Goal: Information Seeking & Learning: Understand process/instructions

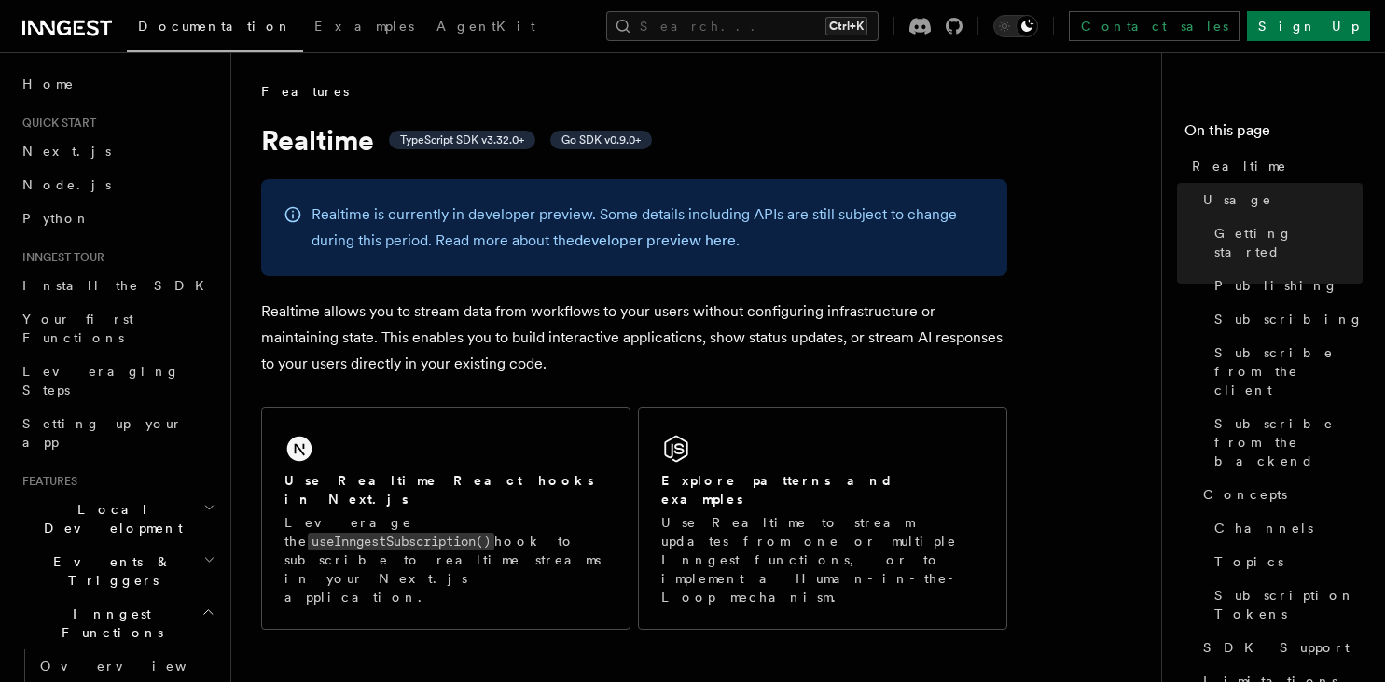
scroll to position [787, 0]
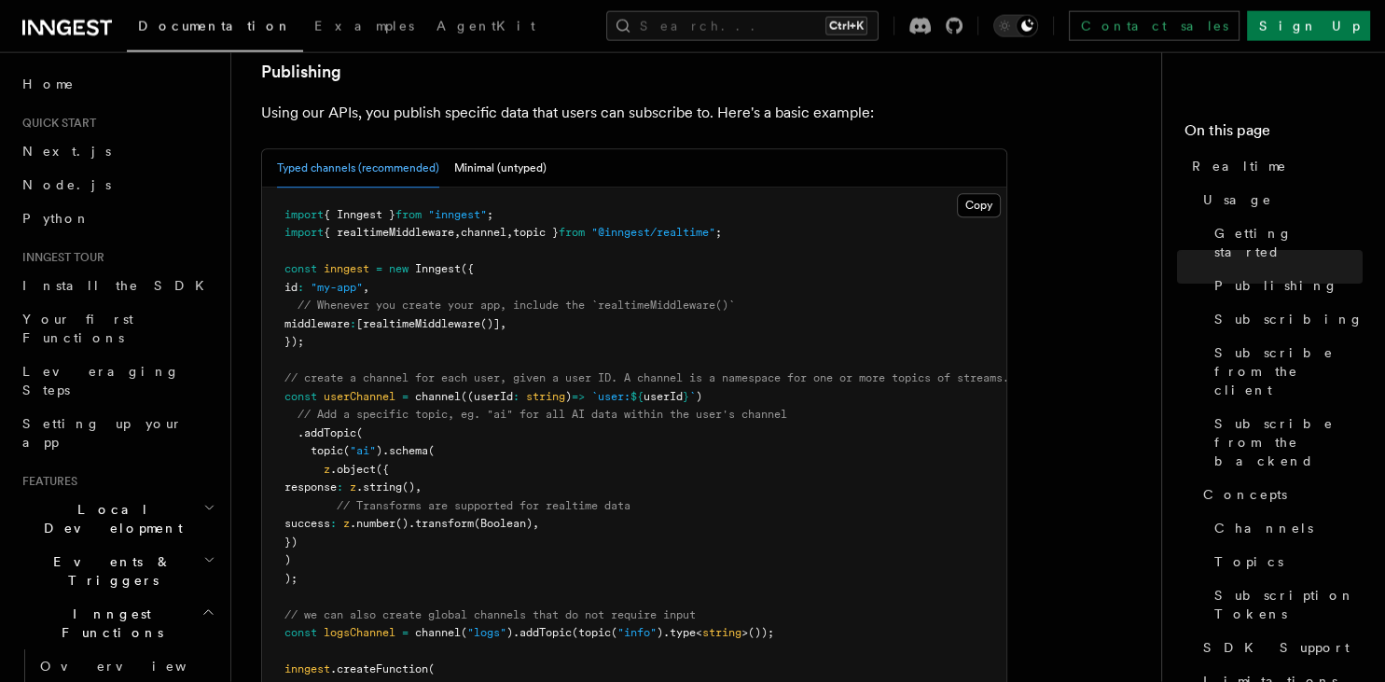
scroll to position [1181, 0]
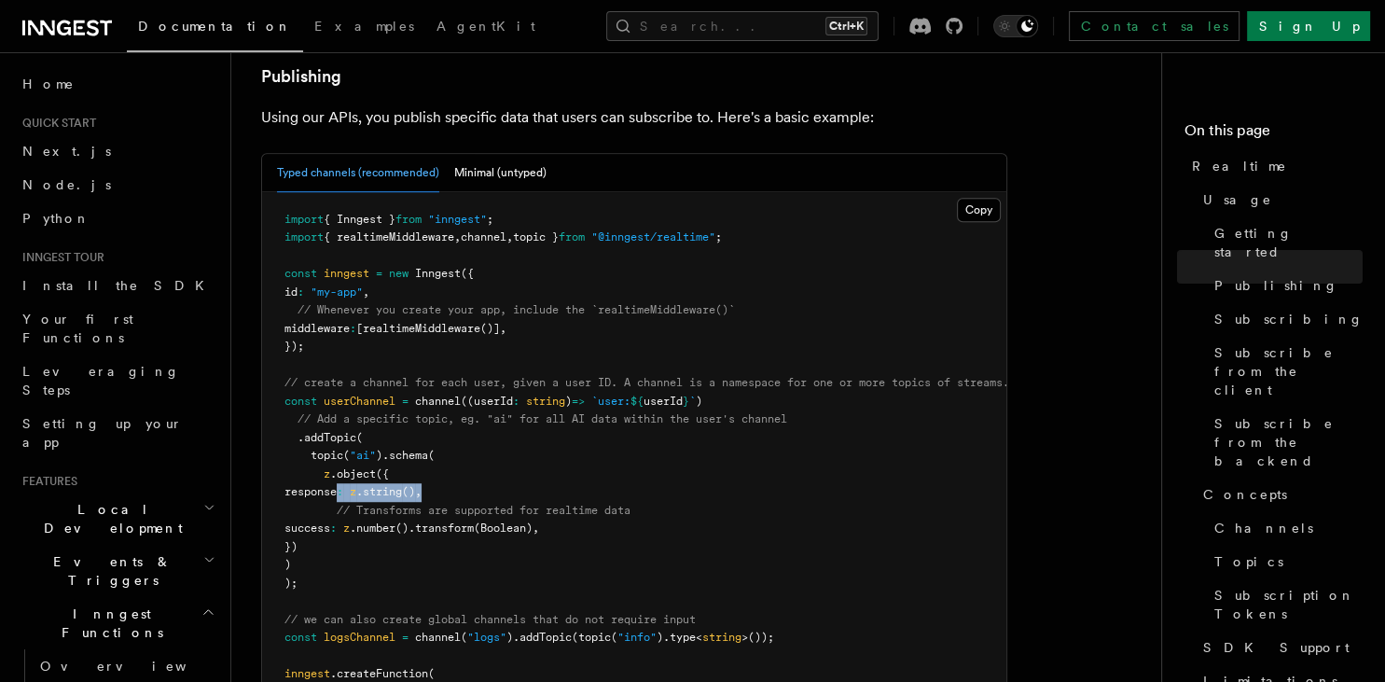
drag, startPoint x: 336, startPoint y: 439, endPoint x: 535, endPoint y: 441, distance: 199.6
click at [535, 441] on pre "import { Inngest } from "inngest" ; import { realtimeMiddleware , channel , top…" at bounding box center [634, 574] width 744 height 765
drag, startPoint x: 340, startPoint y: 473, endPoint x: 616, endPoint y: 473, distance: 276.0
click at [616, 473] on pre "import { Inngest } from "inngest" ; import { realtimeMiddleware , channel , top…" at bounding box center [634, 574] width 744 height 765
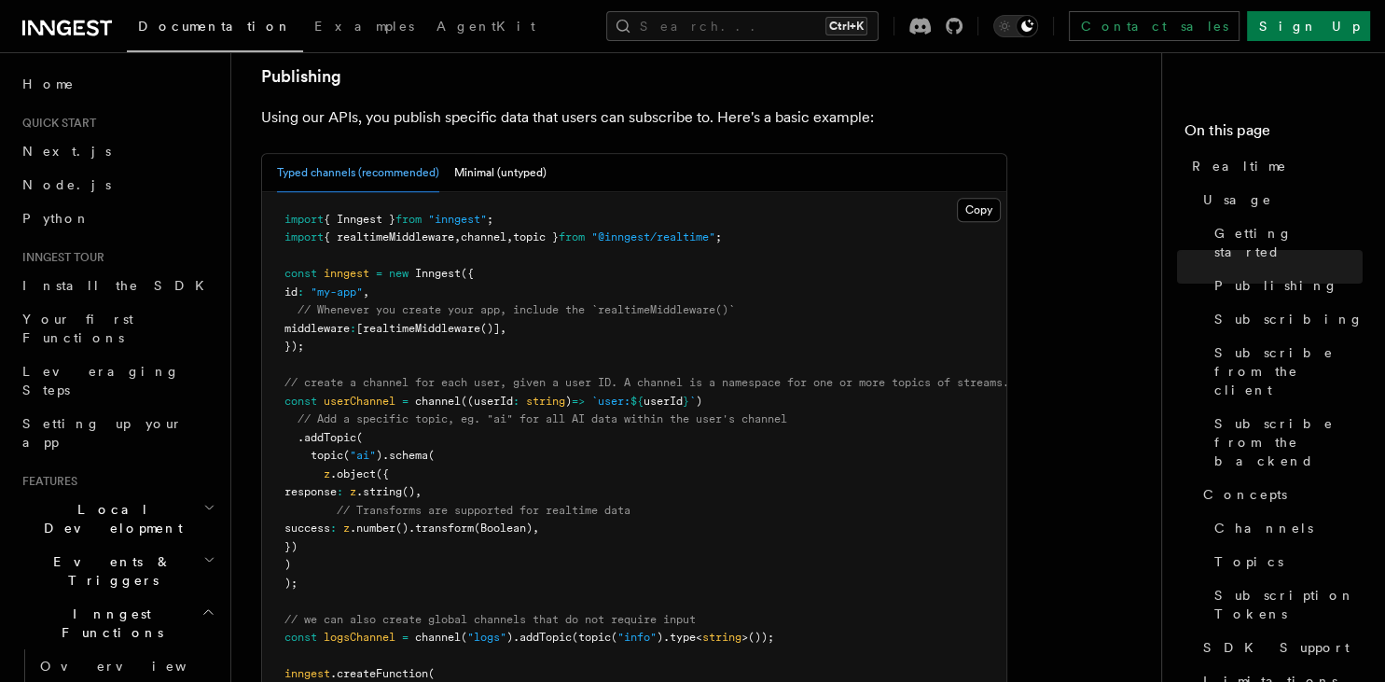
click at [616, 473] on pre "import { Inngest } from "inngest" ; import { realtimeMiddleware , channel , top…" at bounding box center [634, 574] width 744 height 765
drag, startPoint x: 283, startPoint y: 346, endPoint x: 367, endPoint y: 514, distance: 187.7
click at [367, 514] on pre "import { Inngest } from "inngest" ; import { realtimeMiddleware , channel , top…" at bounding box center [634, 574] width 744 height 765
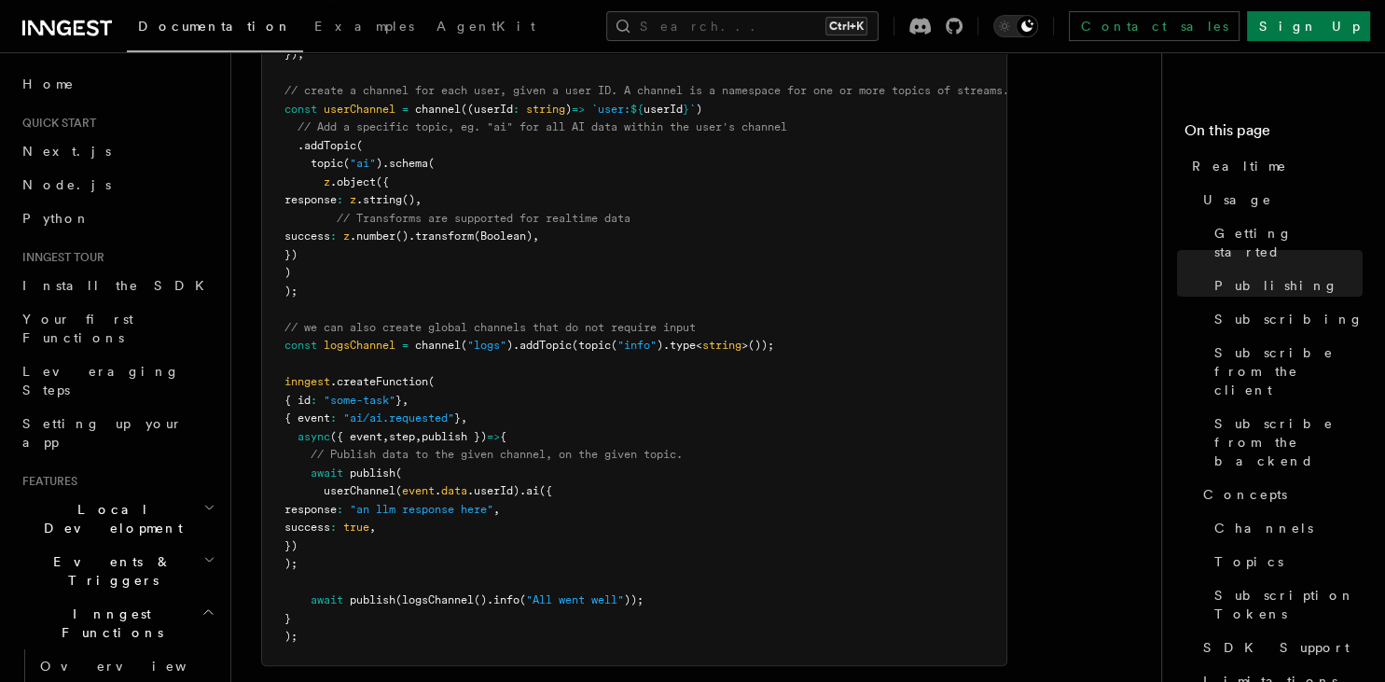
scroll to position [1485, 0]
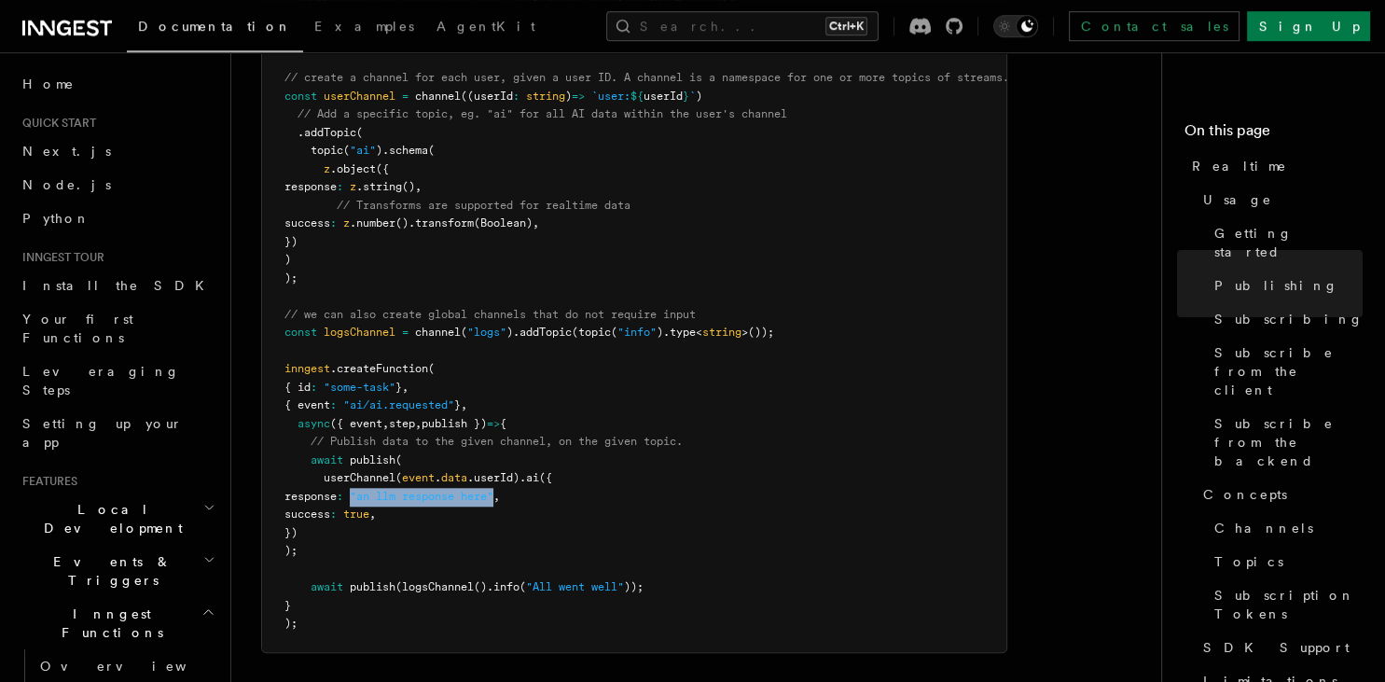
drag, startPoint x: 405, startPoint y: 443, endPoint x: 550, endPoint y: 443, distance: 145.5
click at [500, 490] on span "response : "an llm response here" ," at bounding box center [391, 496] width 215 height 13
click at [493, 490] on span ""an llm response here"" at bounding box center [422, 496] width 144 height 13
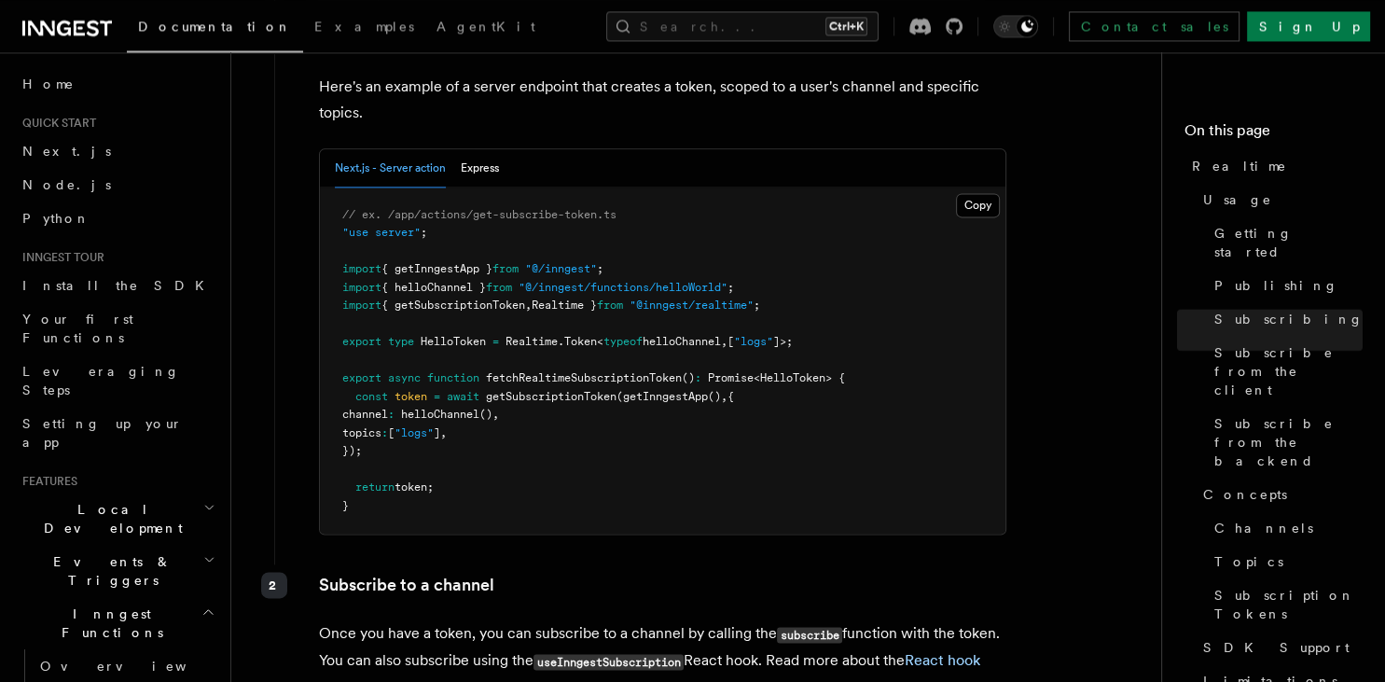
scroll to position [2449, 0]
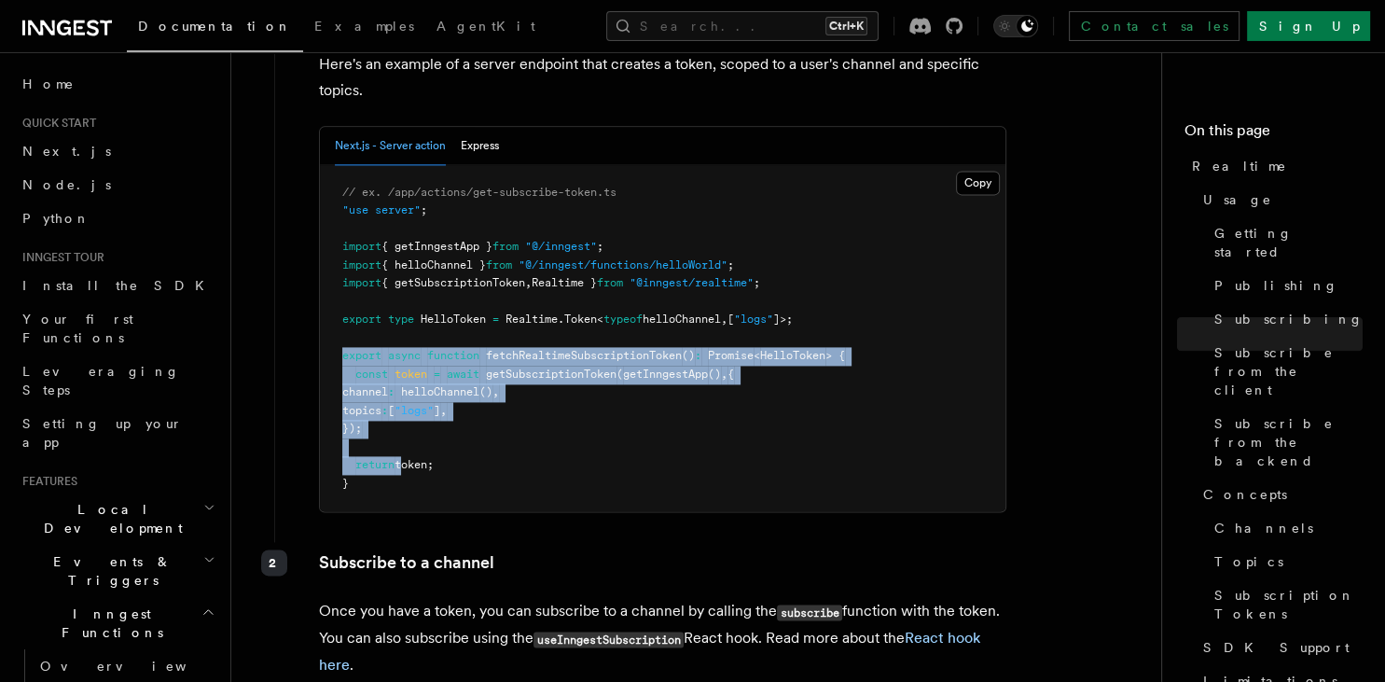
drag, startPoint x: 324, startPoint y: 304, endPoint x: 401, endPoint y: 420, distance: 139.1
click at [401, 420] on pre "// ex. /app/actions/get-subscribe-token.ts "use server" ; import { getInngestAp…" at bounding box center [662, 338] width 685 height 347
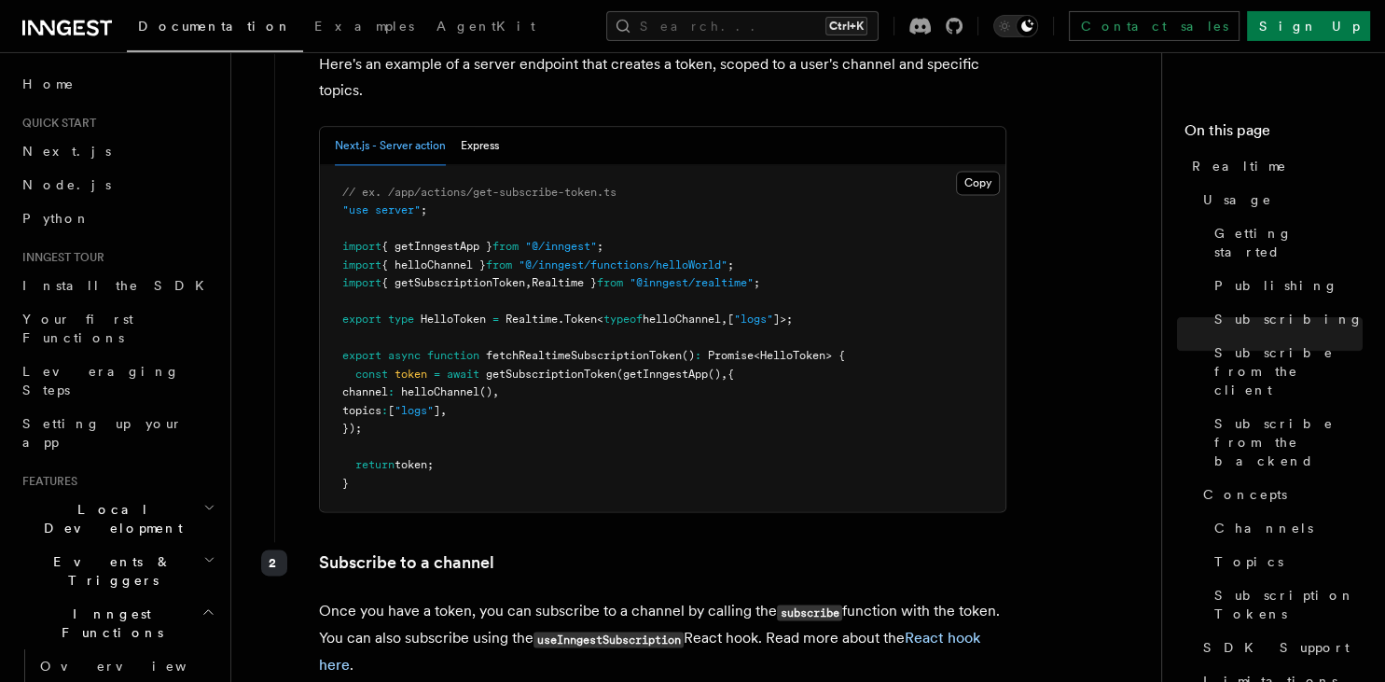
click at [401, 420] on pre "// ex. /app/actions/get-subscribe-token.ts "use server" ; import { getInngestAp…" at bounding box center [662, 338] width 685 height 347
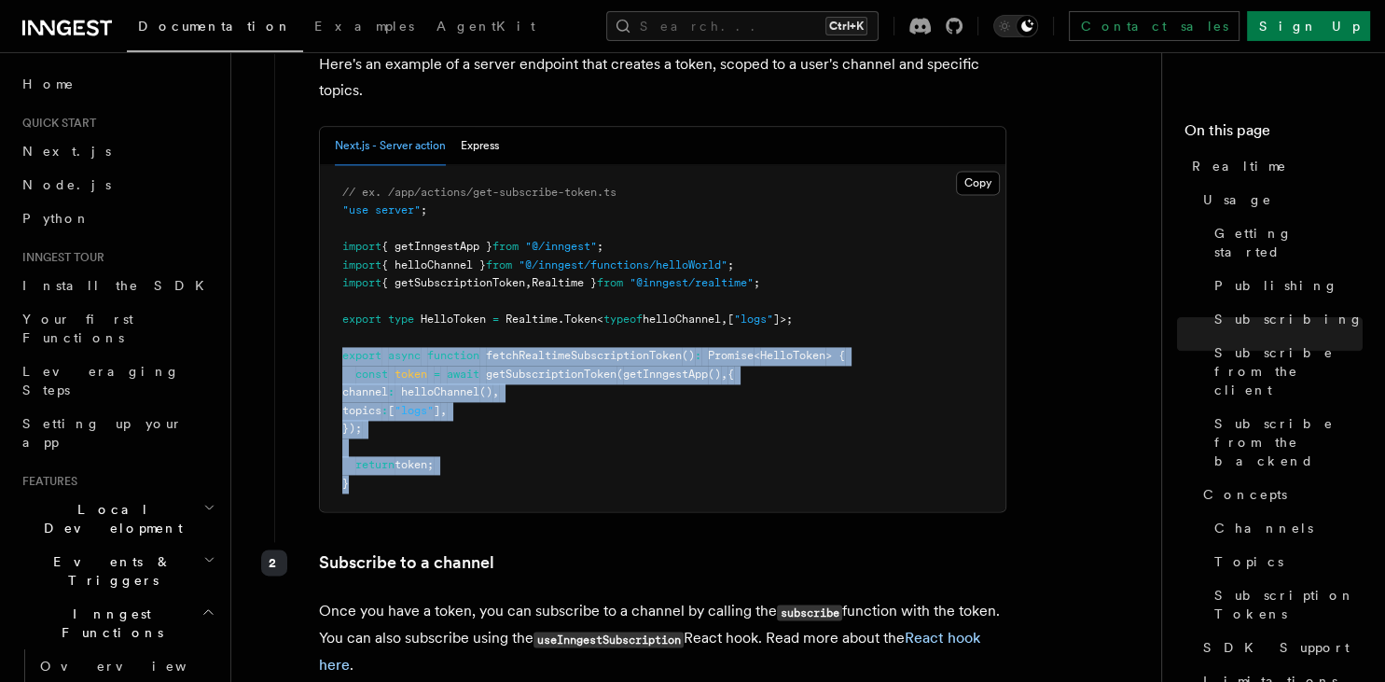
drag, startPoint x: 390, startPoint y: 427, endPoint x: 324, endPoint y: 299, distance: 143.9
click at [324, 299] on pre "// ex. /app/actions/get-subscribe-token.ts "use server" ; import { getInngestAp…" at bounding box center [662, 338] width 685 height 347
click at [520, 367] on span "getSubscriptionToken" at bounding box center [551, 373] width 131 height 13
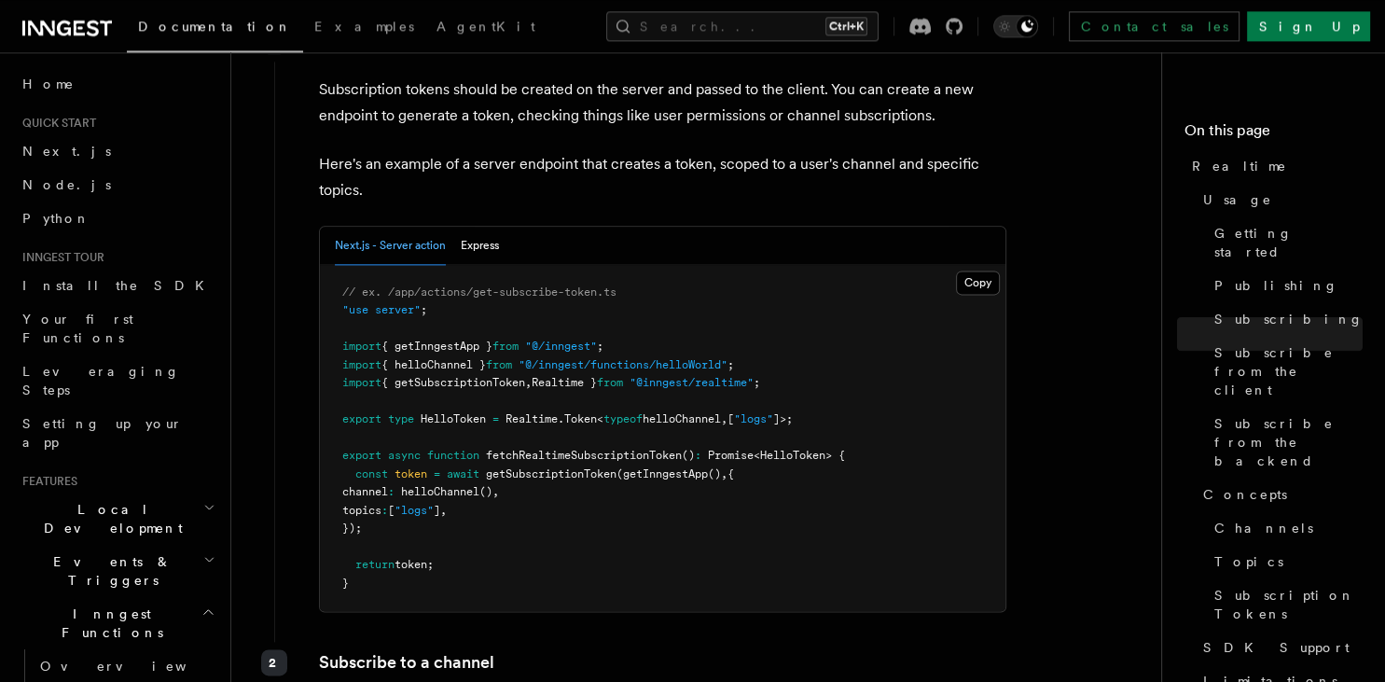
scroll to position [2350, 0]
click at [956, 264] on pre "// ex. /app/actions/get-subscribe-token.ts "use server" ; import { getInngestAp…" at bounding box center [662, 437] width 685 height 347
click at [962, 269] on button "Copy Copied" at bounding box center [978, 281] width 44 height 24
click at [632, 318] on pre "// ex. /app/actions/get-subscribe-token.ts "use server" ; import { getInngestAp…" at bounding box center [662, 437] width 685 height 347
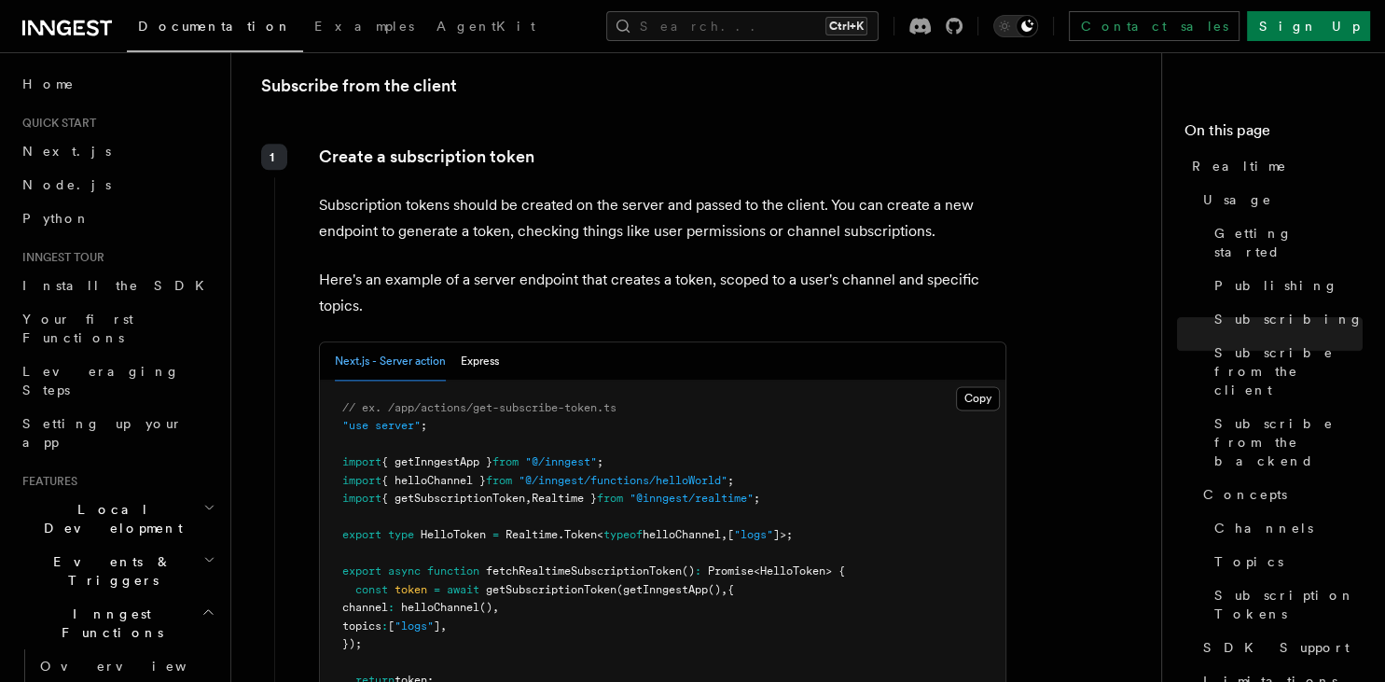
scroll to position [2229, 0]
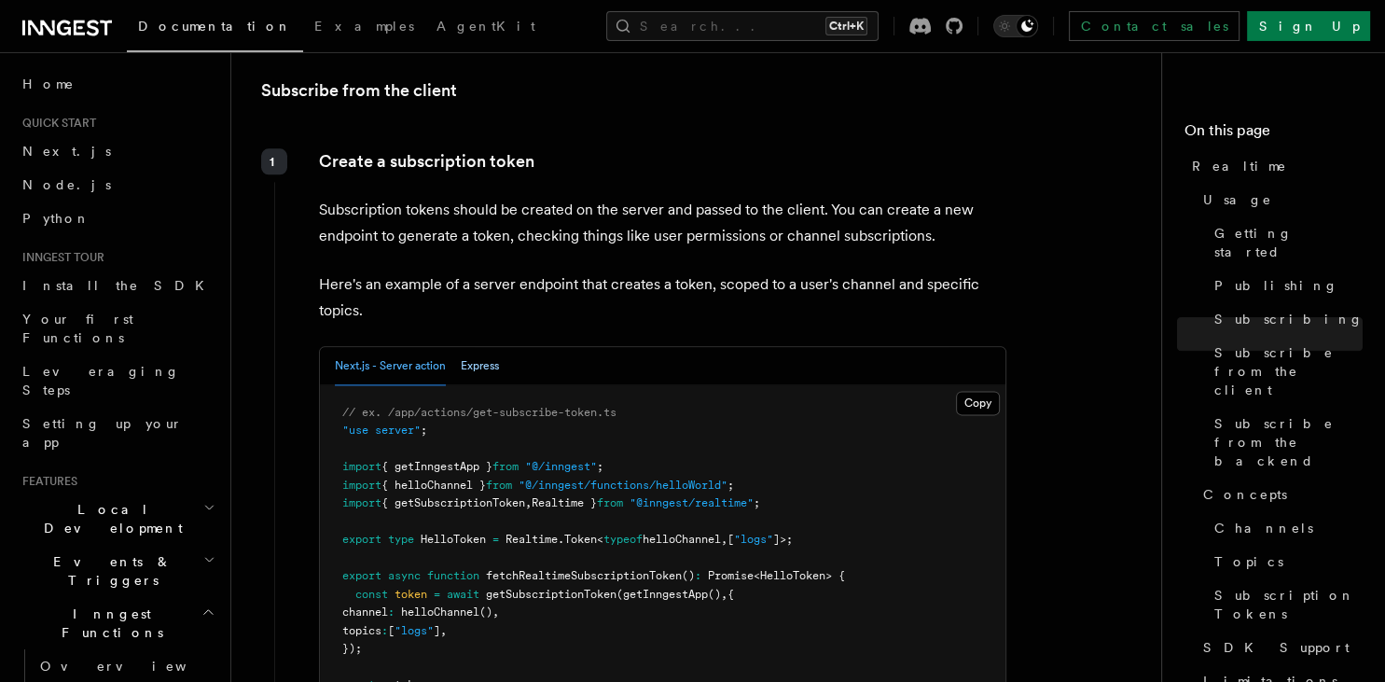
click at [475, 347] on button "Express" at bounding box center [480, 366] width 38 height 38
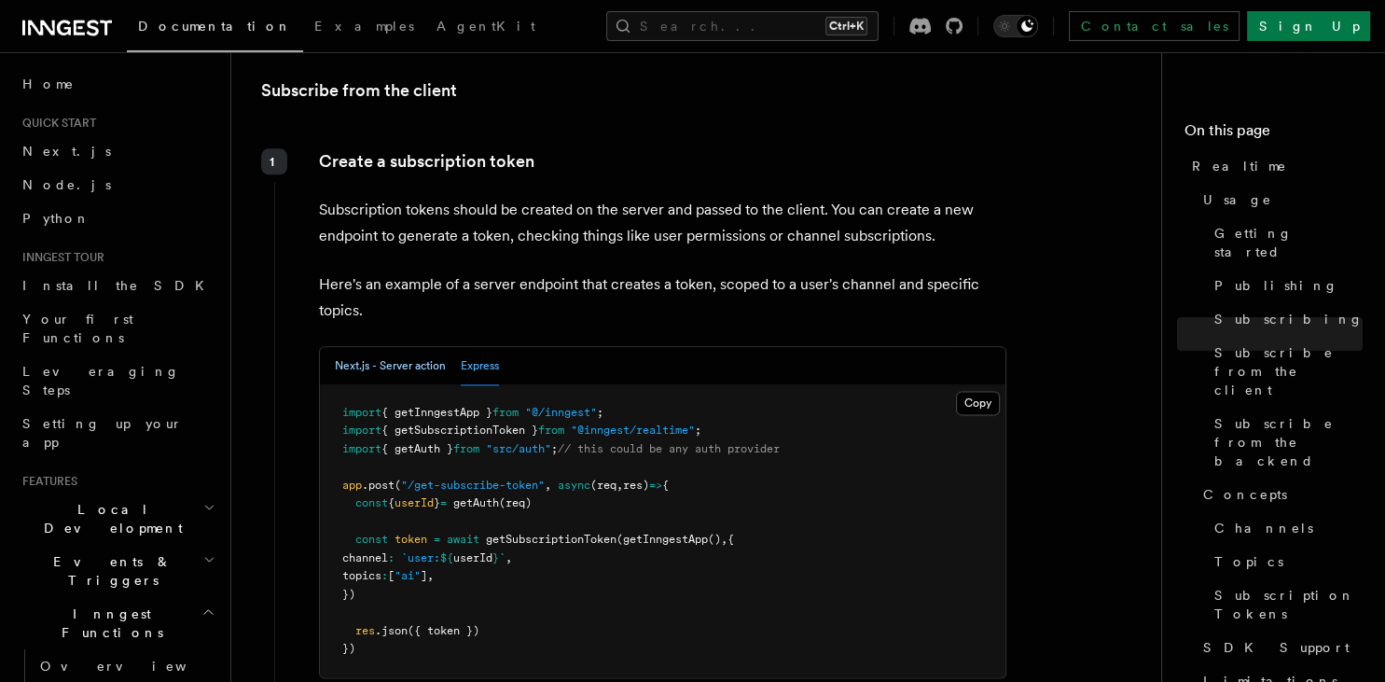
click at [390, 347] on button "Next.js - Server action" at bounding box center [390, 366] width 111 height 38
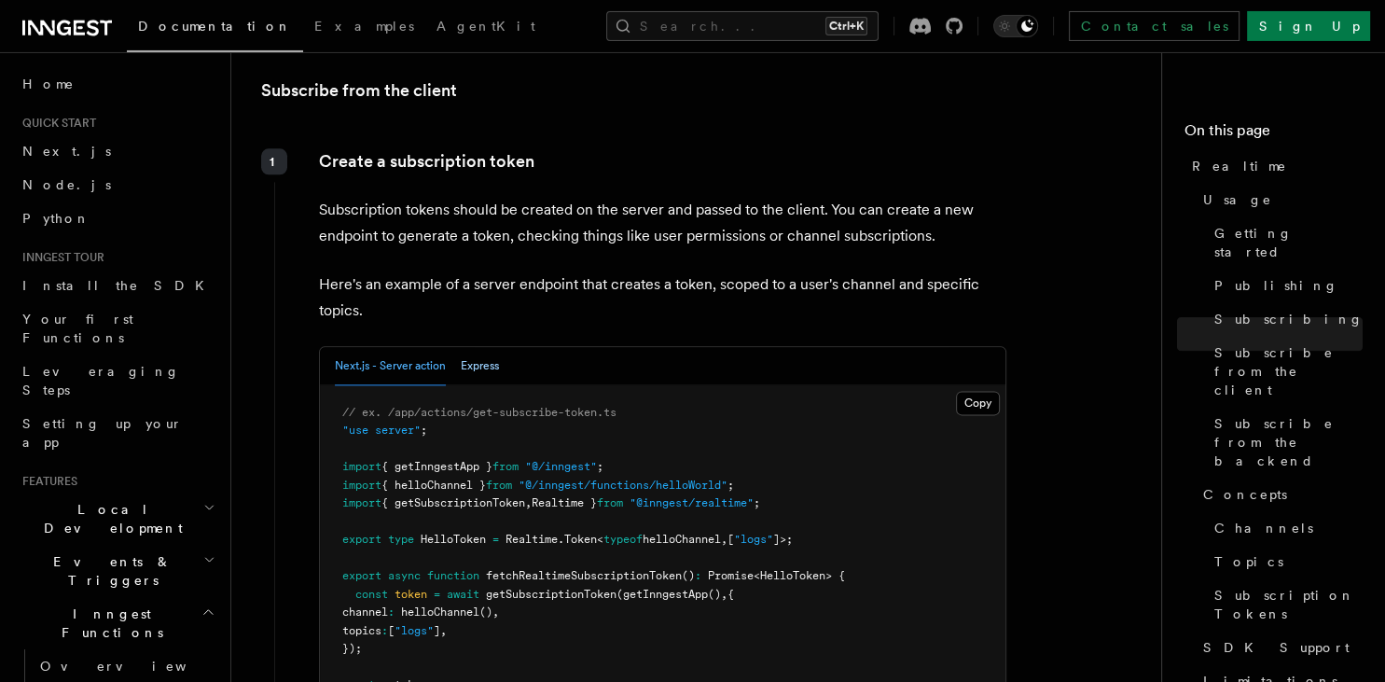
click at [477, 347] on button "Express" at bounding box center [480, 366] width 38 height 38
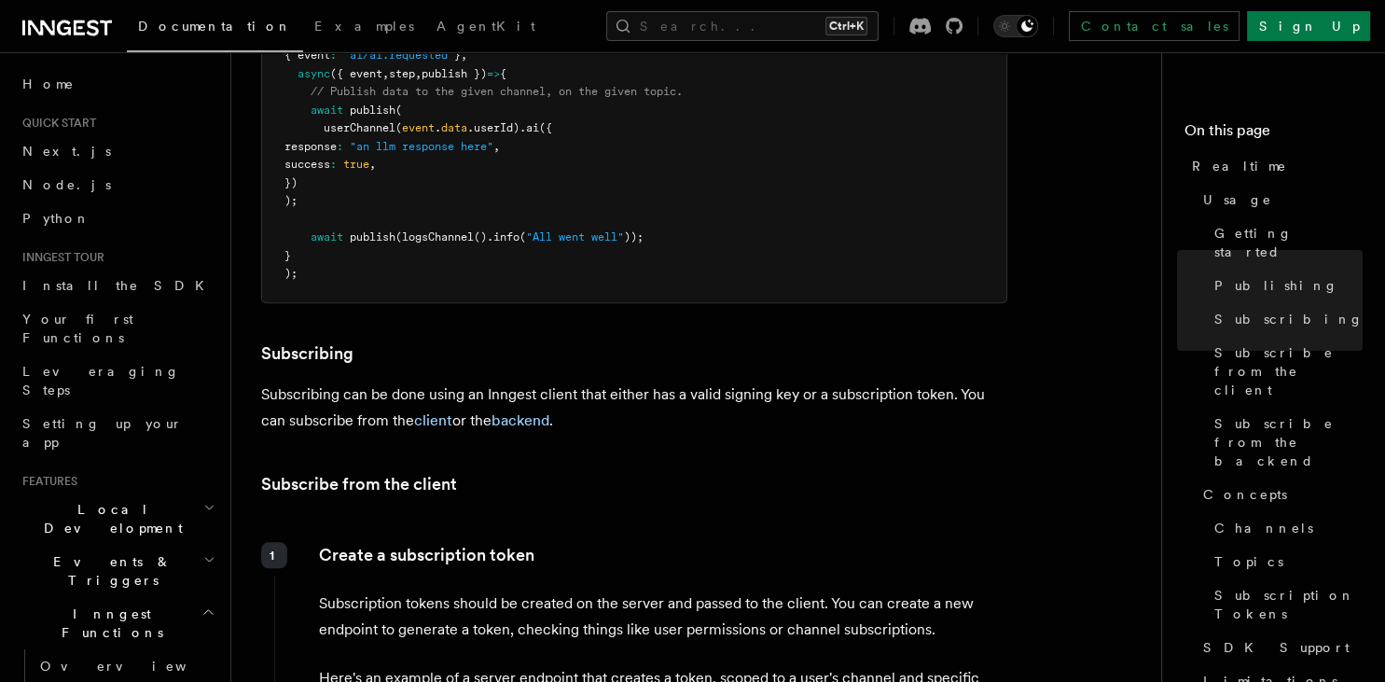
scroll to position [2328, 0]
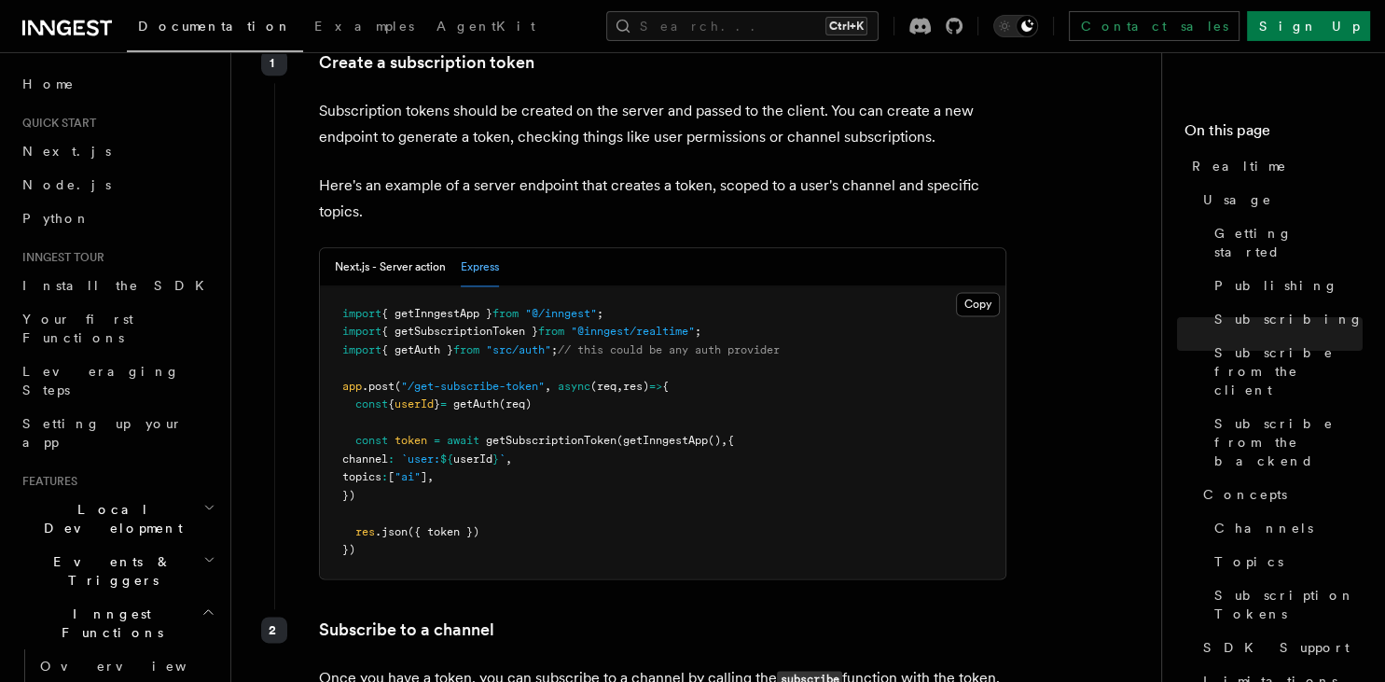
drag, startPoint x: 345, startPoint y: 270, endPoint x: 354, endPoint y: 278, distance: 11.9
click at [760, 343] on span "// this could be any auth provider" at bounding box center [669, 349] width 222 height 13
click at [402, 248] on button "Next.js - Server action" at bounding box center [390, 267] width 111 height 38
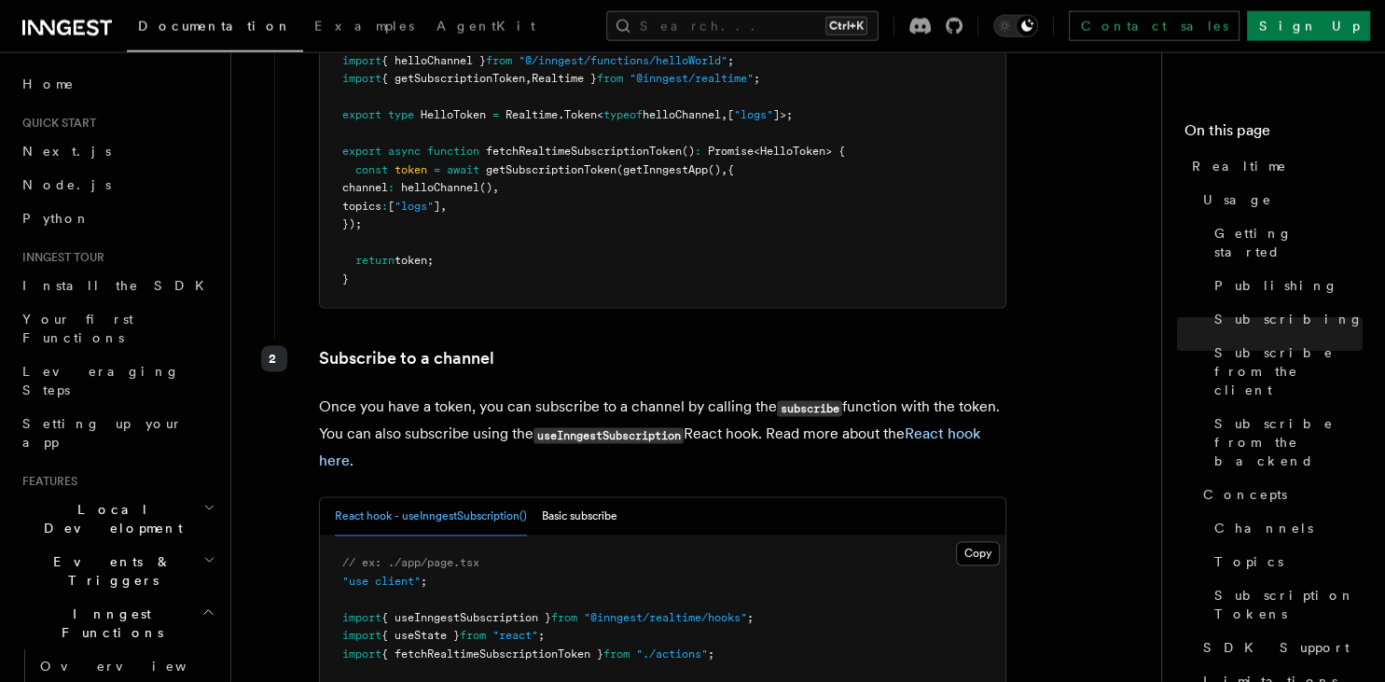
scroll to position [2870, 0]
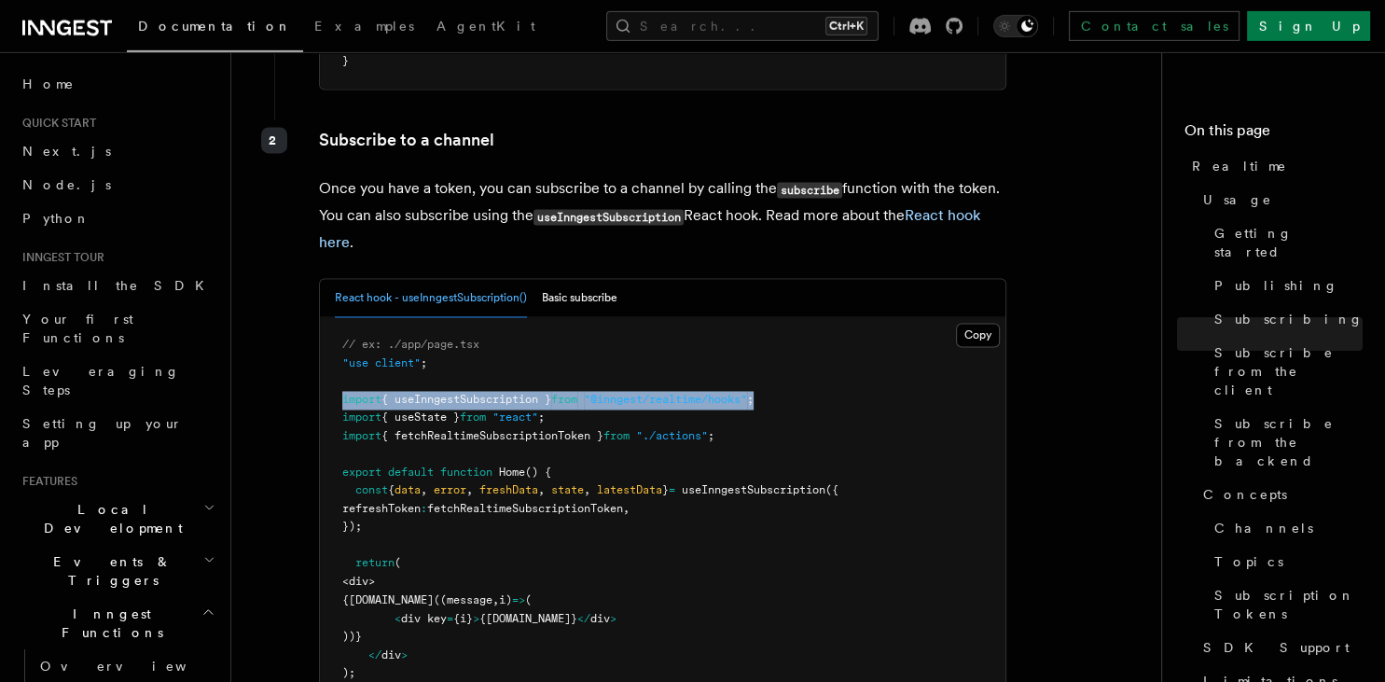
drag, startPoint x: 783, startPoint y: 342, endPoint x: 332, endPoint y: 339, distance: 451.4
click at [332, 339] on pre "// ex: ./app/page.tsx "use client" ; import { useInngestSubscription } from "@i…" at bounding box center [662, 518] width 685 height 401
copy span "import { useInngestSubscription } from "@inngest/realtime/hooks" ;"
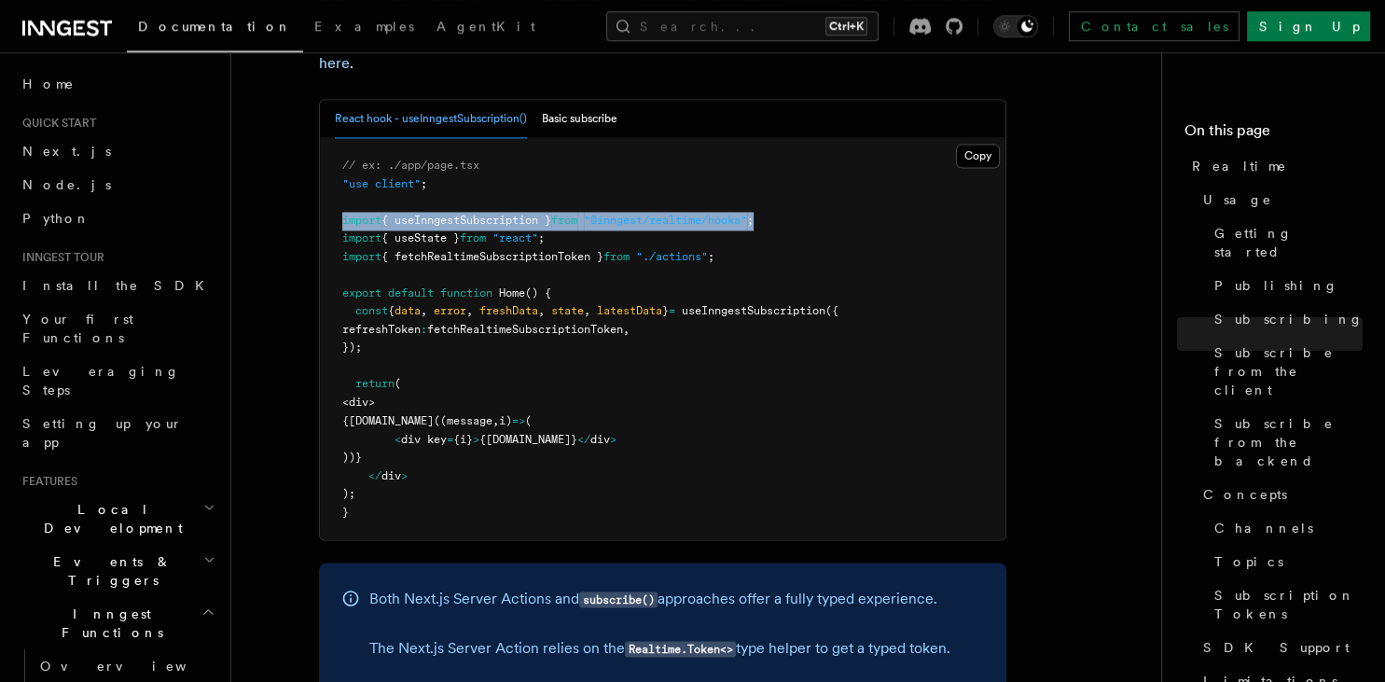
scroll to position [3067, 0]
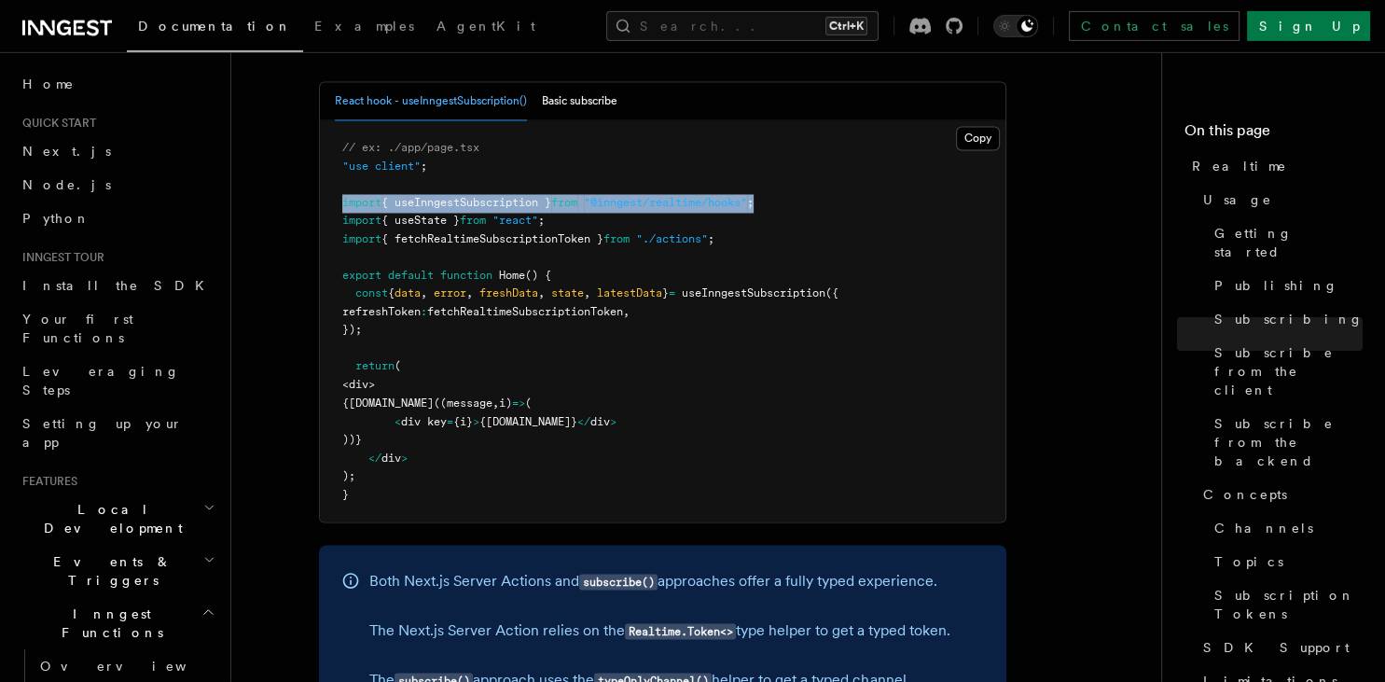
drag, startPoint x: 378, startPoint y: 352, endPoint x: 421, endPoint y: 380, distance: 51.2
click at [421, 380] on pre "// ex: ./app/page.tsx "use client" ; import { useInngestSubscription } from "@i…" at bounding box center [662, 321] width 685 height 401
copy code "{[DOMAIN_NAME]((message , i) => ( < div key = {i} > {[DOMAIN_NAME]} </ div > ))}"
